Goal: Task Accomplishment & Management: Manage account settings

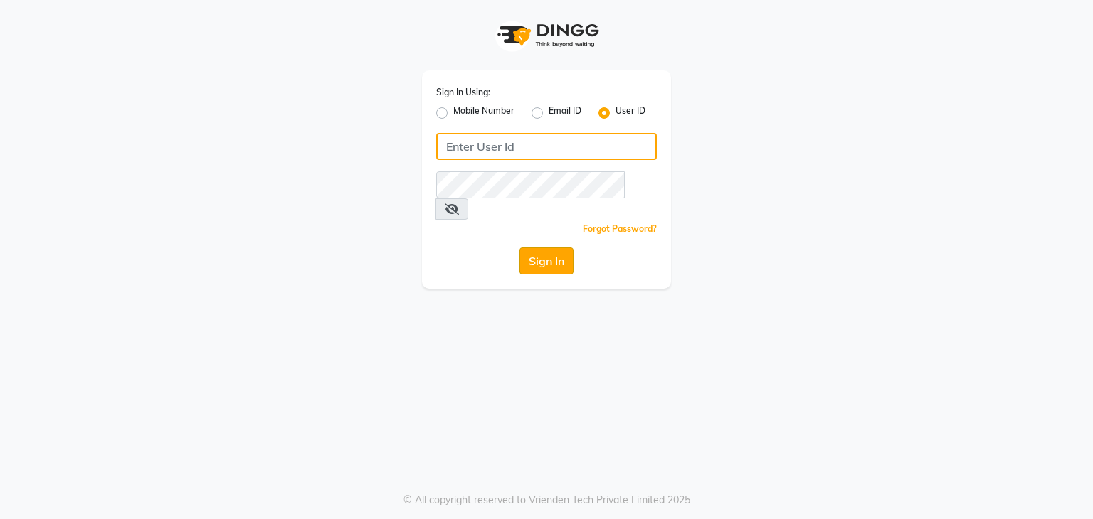
type input "wings"
click at [548, 248] on button "Sign In" at bounding box center [546, 261] width 54 height 27
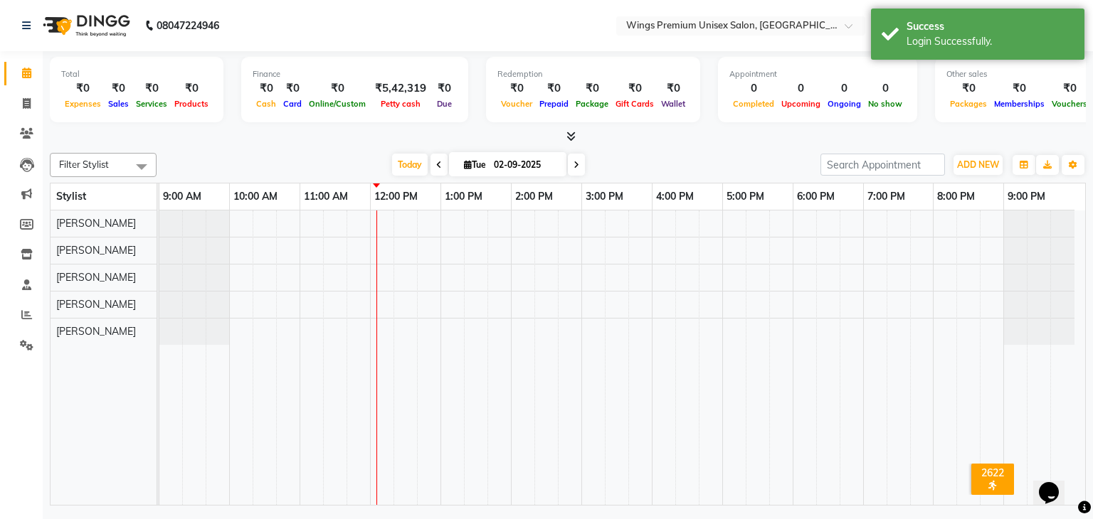
click at [725, 153] on div "Filter Stylist Select All [PERSON_NAME] [PERSON_NAME] [PERSON_NAME] Shruti Pand…" at bounding box center [568, 165] width 1036 height 24
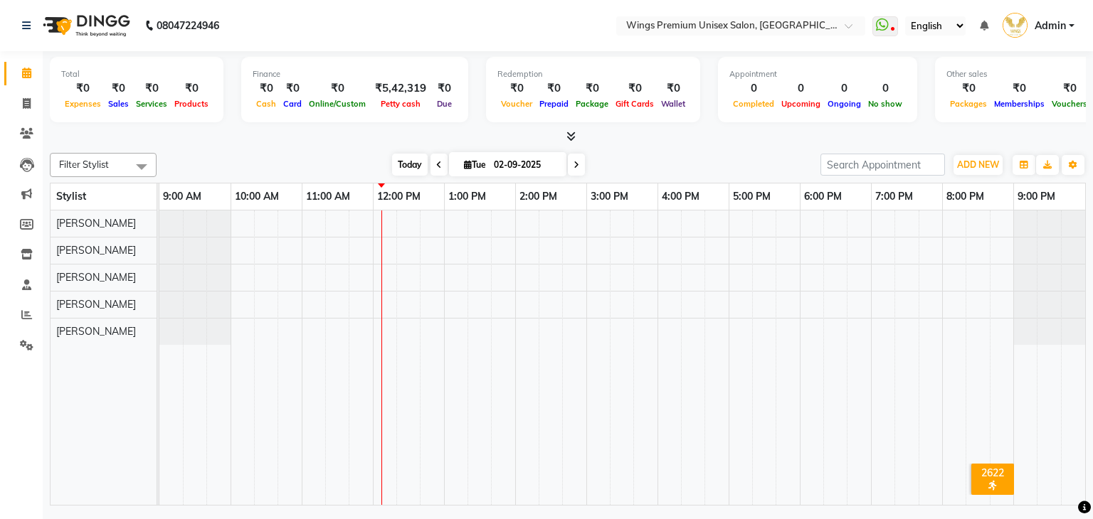
click at [413, 163] on span "Today" at bounding box center [410, 165] width 36 height 22
click at [743, 161] on div "[DATE] [DATE]" at bounding box center [489, 164] width 650 height 21
